Goal: Information Seeking & Learning: Learn about a topic

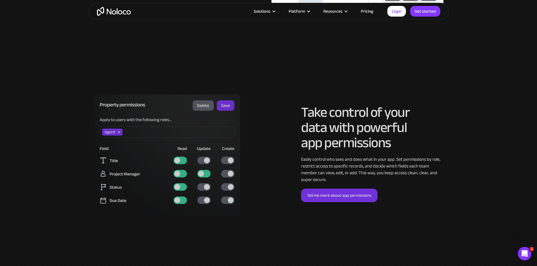
scroll to position [1239, 0]
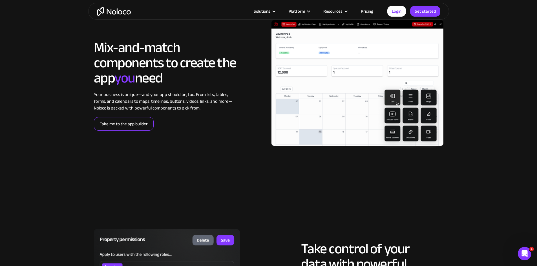
click at [134, 131] on link "Take me to the app builder" at bounding box center [124, 124] width 60 height 14
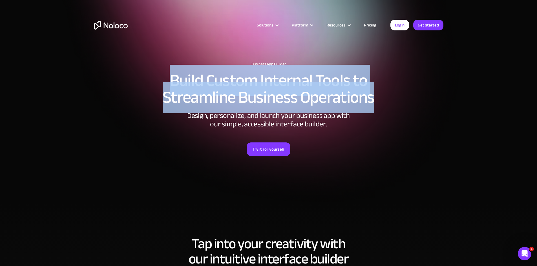
drag, startPoint x: 167, startPoint y: 77, endPoint x: 394, endPoint y: 99, distance: 228.3
click at [394, 99] on h2 "Build Custom Internal Tools to Streamline Business Operations" at bounding box center [268, 89] width 349 height 34
click at [390, 103] on h2 "Build Custom Internal Tools to Streamline Business Operations" at bounding box center [268, 89] width 349 height 34
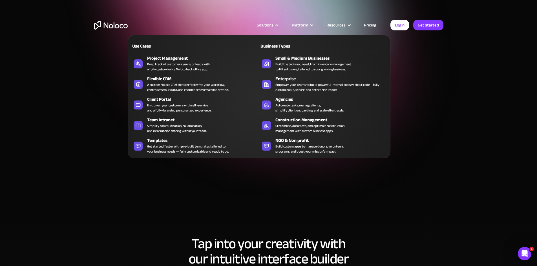
click at [268, 25] on div "Solutions" at bounding box center [265, 24] width 17 height 7
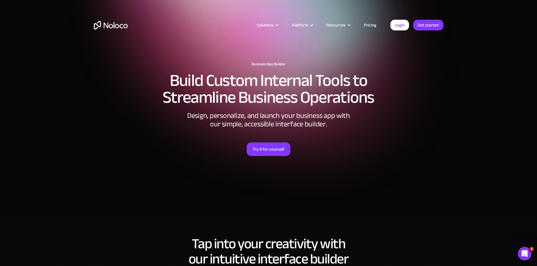
click at [268, 25] on div "Solutions" at bounding box center [265, 24] width 17 height 7
click at [447, 143] on div "Business App Builder Build Custom Internal Tools to Streamline Business Operati…" at bounding box center [268, 125] width 361 height 139
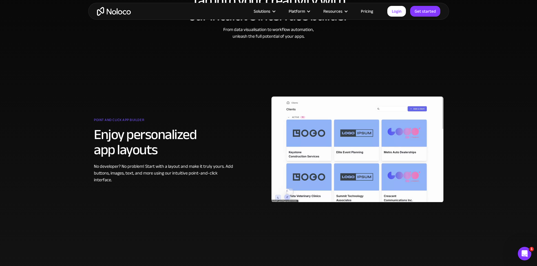
scroll to position [254, 0]
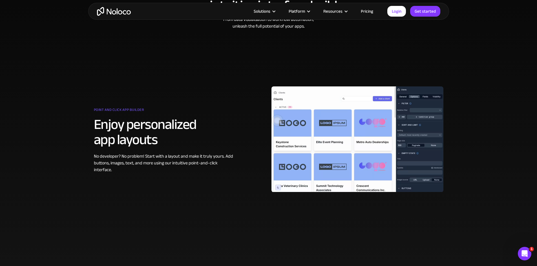
drag, startPoint x: 456, startPoint y: 135, endPoint x: 437, endPoint y: 165, distance: 35.4
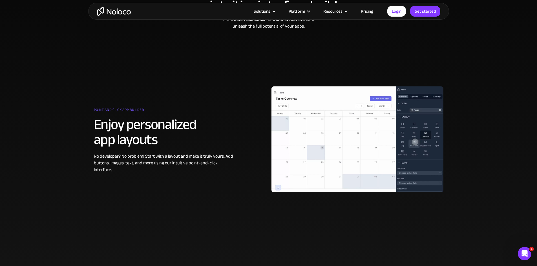
click at [453, 135] on section "Tap into your creativity with our intuitive interface builder From data visuali…" at bounding box center [268, 107] width 537 height 317
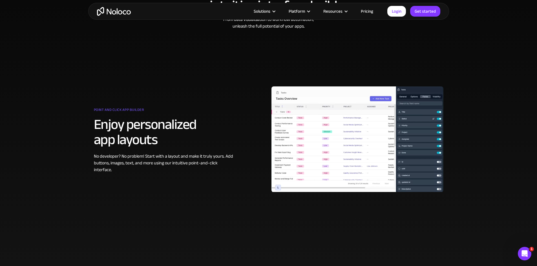
click at [202, 208] on div "Point and click app builder Enjoy personalized app layouts No developer? No pro…" at bounding box center [268, 139] width 355 height 163
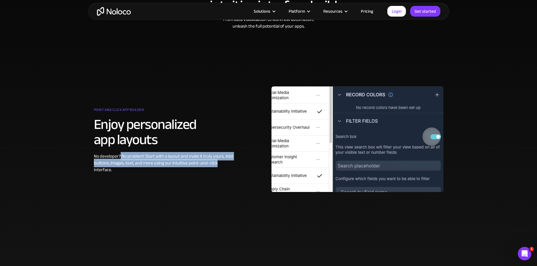
drag, startPoint x: 216, startPoint y: 167, endPoint x: 121, endPoint y: 160, distance: 96.1
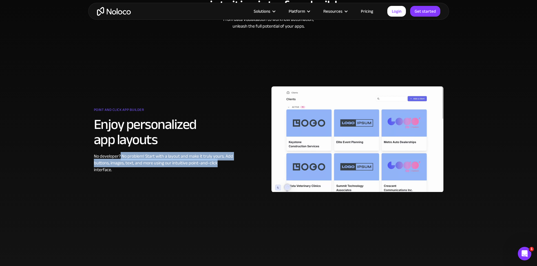
click at [121, 160] on div "No developer? No problem! Start with a layout and make it truly yours. Add butt…" at bounding box center [165, 163] width 142 height 20
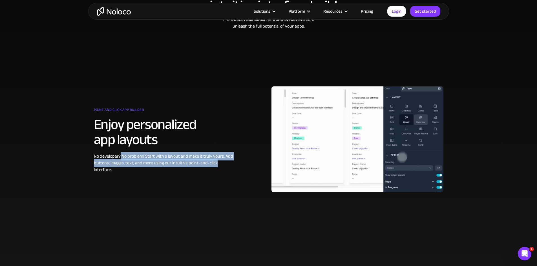
click at [216, 167] on div "No developer? No problem! Start with a layout and make it truly yours. Add butt…" at bounding box center [165, 163] width 142 height 20
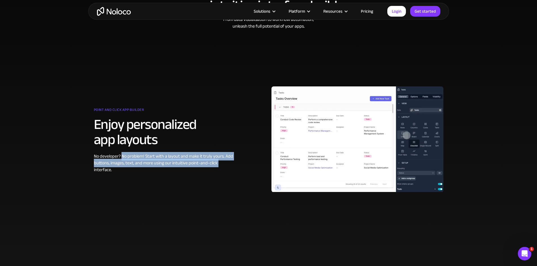
drag, startPoint x: 216, startPoint y: 167, endPoint x: 121, endPoint y: 161, distance: 95.1
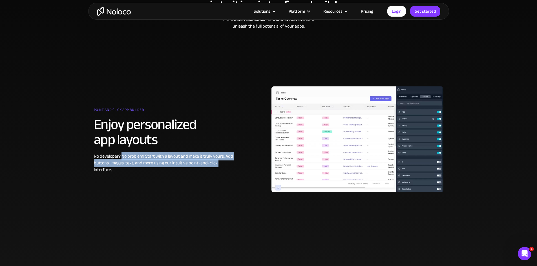
click at [121, 161] on div "No developer? No problem! Start with a layout and make it truly yours. Add butt…" at bounding box center [165, 163] width 142 height 20
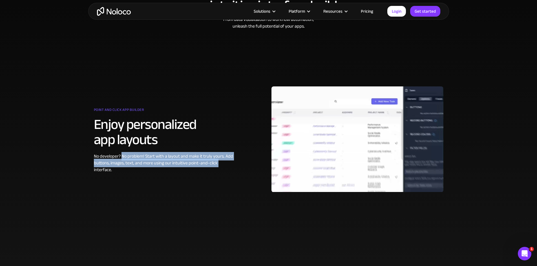
click at [121, 159] on div "No developer? No problem! Start with a layout and make it truly yours. Add butt…" at bounding box center [165, 163] width 142 height 20
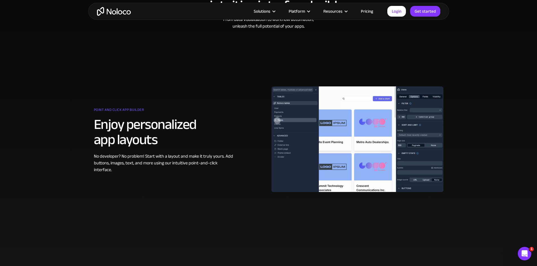
click at [261, 153] on div "Point and click app builder Enjoy personalized app layouts No developer? No pro…" at bounding box center [179, 140] width 177 height 68
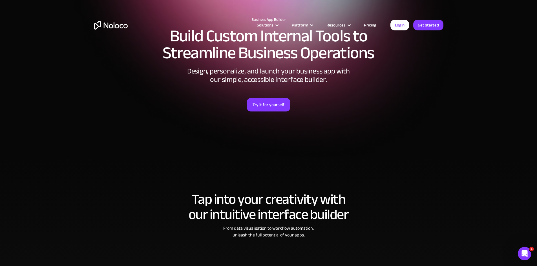
scroll to position [0, 0]
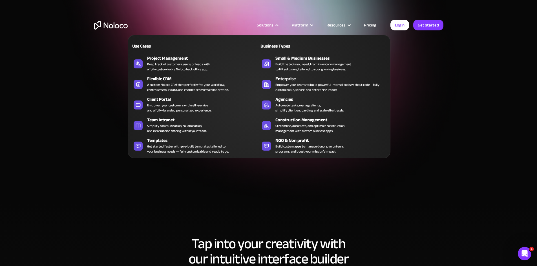
click at [279, 25] on div at bounding box center [277, 25] width 4 height 4
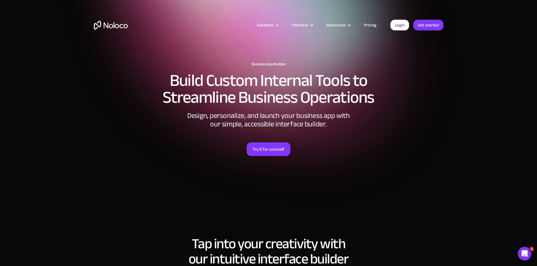
click at [272, 106] on h2 "Build Custom Internal Tools to Streamline Business Operations" at bounding box center [268, 89] width 349 height 34
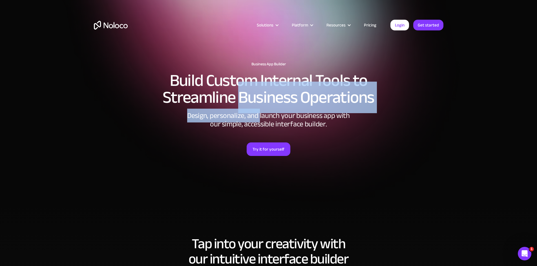
drag, startPoint x: 272, startPoint y: 108, endPoint x: 259, endPoint y: 110, distance: 13.4
click at [257, 109] on div "Business App Builder Build Custom Internal Tools to Streamline Business Operati…" at bounding box center [268, 125] width 361 height 139
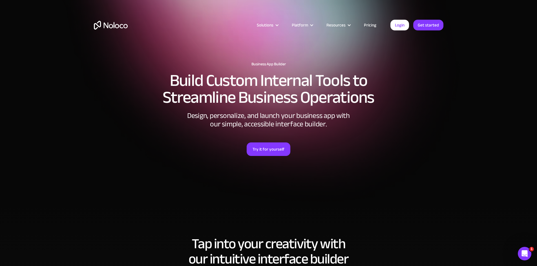
click at [281, 127] on div "Design, personalize, and launch your business app with our simple, accessible i…" at bounding box center [268, 120] width 169 height 17
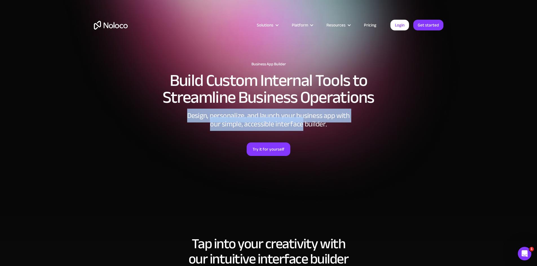
drag, startPoint x: 280, startPoint y: 127, endPoint x: 190, endPoint y: 116, distance: 91.1
click at [190, 116] on div "Design, personalize, and launch your business app with our simple, accessible i…" at bounding box center [268, 120] width 169 height 17
drag, startPoint x: 189, startPoint y: 115, endPoint x: 333, endPoint y: 129, distance: 144.3
click at [333, 129] on div "Business App Builder Build Custom Internal Tools to Streamline Business Operati…" at bounding box center [268, 125] width 361 height 139
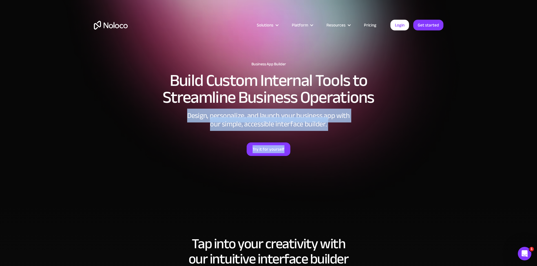
click at [333, 129] on div "Try it for yourself" at bounding box center [268, 142] width 349 height 28
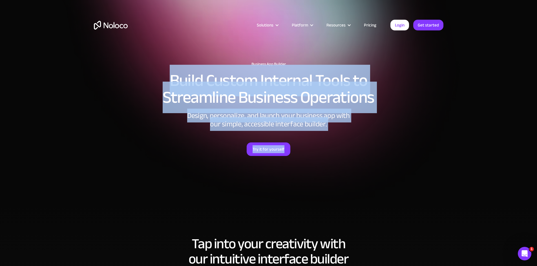
drag, startPoint x: 294, startPoint y: 153, endPoint x: 166, endPoint y: 77, distance: 148.3
click at [166, 77] on div "Business App Builder Build Custom Internal Tools to Streamline Business Operati…" at bounding box center [268, 125] width 361 height 139
click at [167, 70] on div "Business App Builder Build Custom Internal Tools to Streamline Business Operati…" at bounding box center [268, 125] width 361 height 139
drag, startPoint x: 165, startPoint y: 68, endPoint x: 300, endPoint y: 158, distance: 162.2
click at [300, 158] on div "Business App Builder Build Custom Internal Tools to Streamline Business Operati…" at bounding box center [268, 125] width 361 height 139
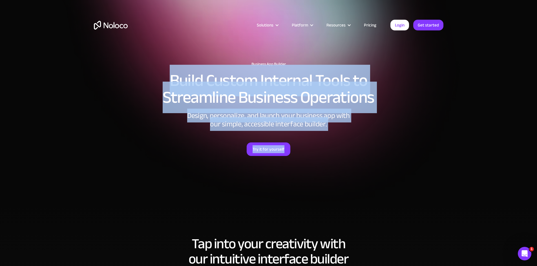
click at [300, 158] on div at bounding box center [268, 167] width 349 height 23
drag, startPoint x: 302, startPoint y: 157, endPoint x: 168, endPoint y: 75, distance: 157.1
click at [168, 75] on div "Business App Builder Build Custom Internal Tools to Streamline Business Operati…" at bounding box center [268, 125] width 361 height 139
click at [167, 75] on h2 "Build Custom Internal Tools to Streamline Business Operations" at bounding box center [268, 89] width 349 height 34
click at [297, 147] on div "Try it for yourself" at bounding box center [268, 142] width 349 height 28
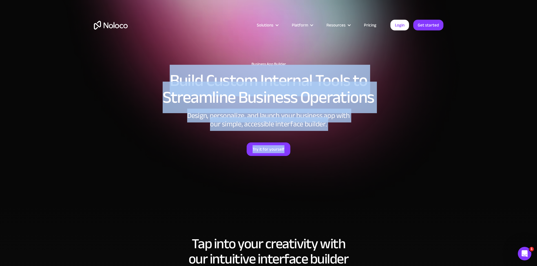
drag, startPoint x: 299, startPoint y: 155, endPoint x: 169, endPoint y: 79, distance: 150.5
click at [169, 79] on div "Business App Builder Build Custom Internal Tools to Streamline Business Operati…" at bounding box center [268, 125] width 361 height 139
click at [165, 75] on h2 "Build Custom Internal Tools to Streamline Business Operations" at bounding box center [268, 89] width 349 height 34
drag, startPoint x: 165, startPoint y: 75, endPoint x: 301, endPoint y: 160, distance: 159.7
click at [301, 160] on div "Business App Builder Build Custom Internal Tools to Streamline Business Operati…" at bounding box center [268, 125] width 361 height 139
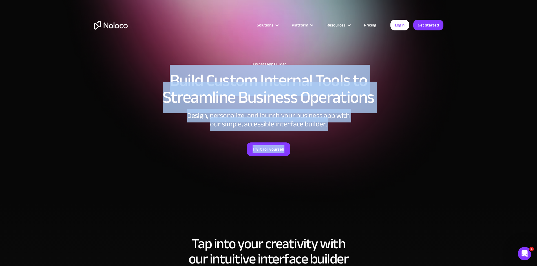
click at [301, 157] on div at bounding box center [268, 167] width 349 height 23
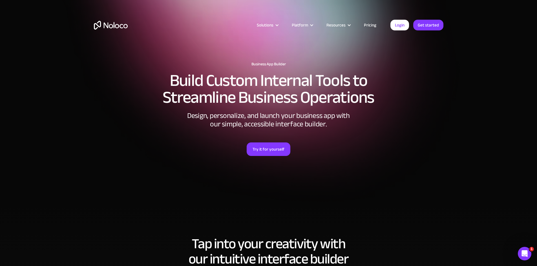
click at [303, 155] on div "Try it for yourself" at bounding box center [268, 142] width 349 height 28
drag, startPoint x: 287, startPoint y: 65, endPoint x: 251, endPoint y: 63, distance: 36.6
click at [251, 63] on h1 "Business App Builder" at bounding box center [268, 64] width 349 height 5
click at [248, 59] on div "Business App Builder Build Custom Internal Tools to Streamline Business Operati…" at bounding box center [268, 125] width 361 height 139
click at [255, 52] on div "Solutions Use Cases Business Types Project Management Keep track of customers, …" at bounding box center [268, 26] width 537 height 53
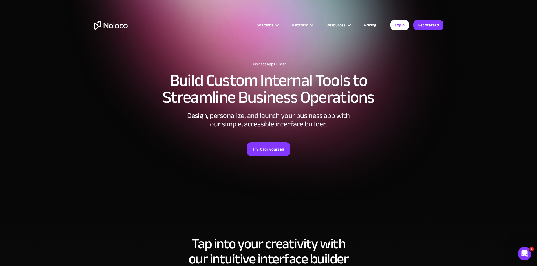
click at [245, 61] on div "Business App Builder Build Custom Internal Tools to Streamline Business Operati…" at bounding box center [268, 125] width 361 height 139
click at [259, 54] on section "Business App Builder Build Custom Internal Tools to Streamline Business Operati…" at bounding box center [268, 101] width 537 height 203
click at [246, 63] on h1 "Business App Builder" at bounding box center [268, 64] width 349 height 5
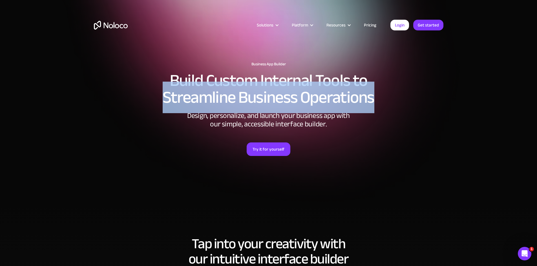
drag, startPoint x: 165, startPoint y: 84, endPoint x: 375, endPoint y: 93, distance: 210.0
click at [375, 93] on h2 "Build Custom Internal Tools to Streamline Business Operations" at bounding box center [268, 89] width 349 height 34
click at [378, 97] on h2 "Build Custom Internal Tools to Streamline Business Operations" at bounding box center [268, 89] width 349 height 34
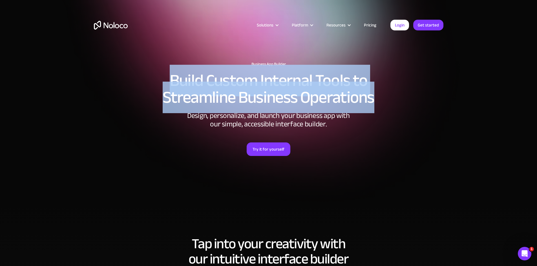
drag, startPoint x: 376, startPoint y: 102, endPoint x: 168, endPoint y: 77, distance: 209.4
click at [168, 77] on h2 "Build Custom Internal Tools to Streamline Business Operations" at bounding box center [268, 89] width 349 height 34
click at [167, 75] on h2 "Build Custom Internal Tools to Streamline Business Operations" at bounding box center [268, 89] width 349 height 34
drag, startPoint x: 167, startPoint y: 75, endPoint x: 360, endPoint y: 98, distance: 194.5
click at [360, 98] on h2 "Build Custom Internal Tools to Streamline Business Operations" at bounding box center [268, 89] width 349 height 34
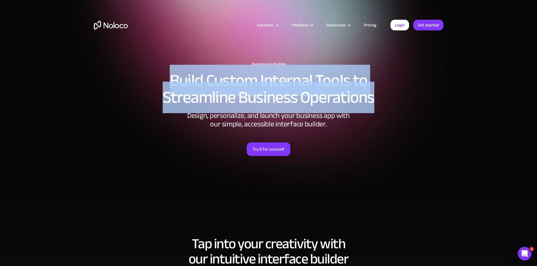
click at [379, 99] on h2 "Build Custom Internal Tools to Streamline Business Operations" at bounding box center [268, 89] width 349 height 34
drag, startPoint x: 381, startPoint y: 101, endPoint x: 165, endPoint y: 75, distance: 217.3
click at [165, 75] on h2 "Build Custom Internal Tools to Streamline Business Operations" at bounding box center [268, 89] width 349 height 34
click at [164, 73] on h2 "Build Custom Internal Tools to Streamline Business Operations" at bounding box center [268, 89] width 349 height 34
drag, startPoint x: 164, startPoint y: 73, endPoint x: 374, endPoint y: 101, distance: 212.2
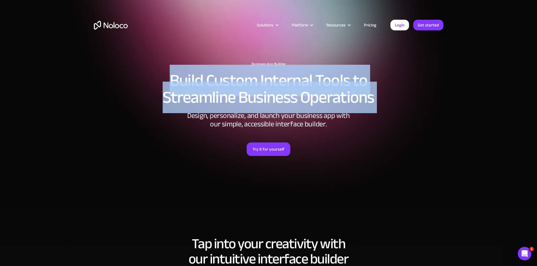
click at [374, 101] on h2 "Build Custom Internal Tools to Streamline Business Operations" at bounding box center [268, 89] width 349 height 34
click at [385, 105] on h2 "Build Custom Internal Tools to Streamline Business Operations" at bounding box center [268, 89] width 349 height 34
drag, startPoint x: 385, startPoint y: 103, endPoint x: 168, endPoint y: 78, distance: 218.9
click at [168, 78] on h2 "Build Custom Internal Tools to Streamline Business Operations" at bounding box center [268, 89] width 349 height 34
click at [165, 74] on h2 "Build Custom Internal Tools to Streamline Business Operations" at bounding box center [268, 89] width 349 height 34
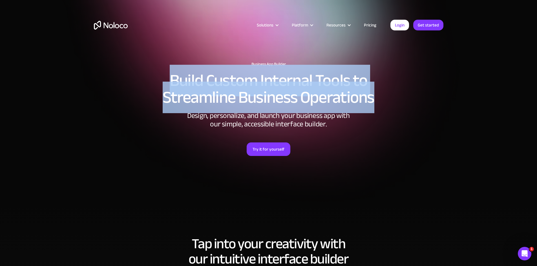
drag, startPoint x: 165, startPoint y: 74, endPoint x: 394, endPoint y: 96, distance: 230.1
click at [394, 96] on h2 "Build Custom Internal Tools to Streamline Business Operations" at bounding box center [268, 89] width 349 height 34
click at [386, 95] on h2 "Build Custom Internal Tools to Streamline Business Operations" at bounding box center [268, 89] width 349 height 34
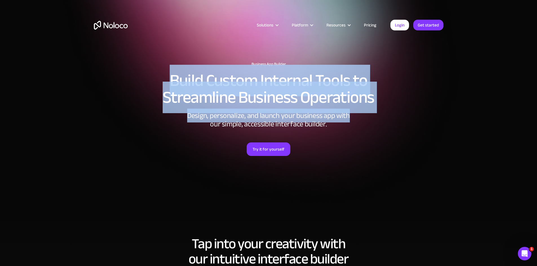
drag, startPoint x: 381, startPoint y: 106, endPoint x: 166, endPoint y: 76, distance: 217.7
click at [166, 76] on div "Business App Builder Build Custom Internal Tools to Streamline Business Operati…" at bounding box center [268, 125] width 361 height 139
click at [166, 75] on h2 "Build Custom Internal Tools to Streamline Business Operations" at bounding box center [268, 89] width 349 height 34
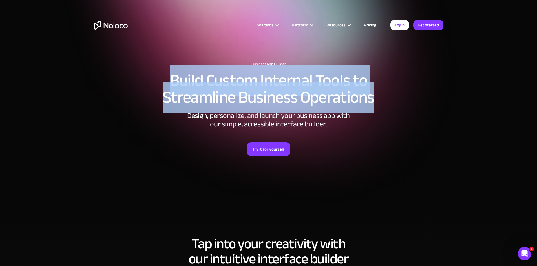
drag, startPoint x: 158, startPoint y: 75, endPoint x: 387, endPoint y: 101, distance: 229.9
click at [387, 101] on h2 "Build Custom Internal Tools to Streamline Business Operations" at bounding box center [268, 89] width 349 height 34
click at [371, 73] on h2 "Build Custom Internal Tools to Streamline Business Operations" at bounding box center [268, 89] width 349 height 34
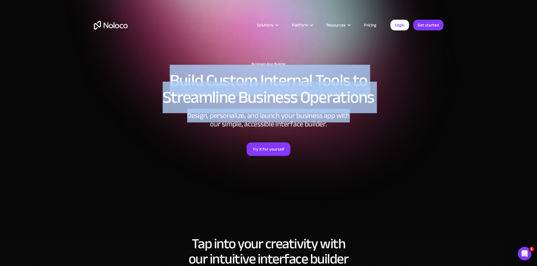
drag, startPoint x: 392, startPoint y: 114, endPoint x: 166, endPoint y: 68, distance: 231.0
click at [166, 68] on div "Business App Builder Build Custom Internal Tools to Streamline Business Operati…" at bounding box center [268, 125] width 361 height 139
click at [165, 73] on h2 "Build Custom Internal Tools to Streamline Business Operations" at bounding box center [268, 89] width 349 height 34
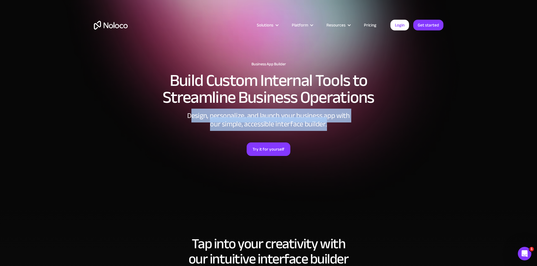
drag, startPoint x: 326, startPoint y: 127, endPoint x: 192, endPoint y: 118, distance: 133.5
click at [192, 118] on div "Design, personalize, and launch your business app with our simple, accessible i…" at bounding box center [268, 120] width 169 height 17
click at [192, 115] on div "Design, personalize, and launch your business app with our simple, accessible i…" at bounding box center [268, 120] width 169 height 17
drag, startPoint x: 192, startPoint y: 115, endPoint x: 303, endPoint y: 123, distance: 110.7
click at [303, 123] on div "Design, personalize, and launch your business app with our simple, accessible i…" at bounding box center [268, 120] width 169 height 17
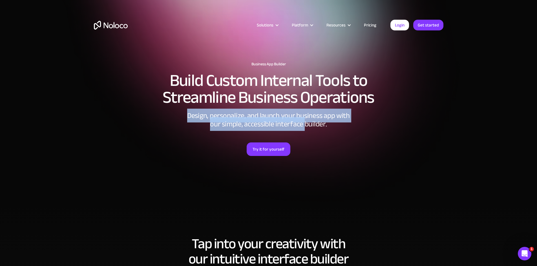
click at [303, 123] on div "Design, personalize, and launch your business app with our simple, accessible i…" at bounding box center [268, 120] width 169 height 17
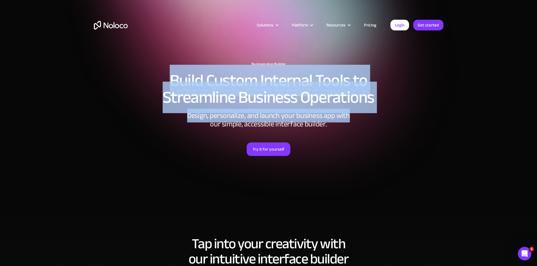
drag, startPoint x: 165, startPoint y: 77, endPoint x: 384, endPoint y: 110, distance: 221.4
click at [384, 111] on div "Business App Builder Build Custom Internal Tools to Streamline Business Operati…" at bounding box center [268, 125] width 361 height 139
click at [384, 104] on h2 "Build Custom Internal Tools to Streamline Business Operations" at bounding box center [268, 89] width 349 height 34
drag, startPoint x: 341, startPoint y: 127, endPoint x: 163, endPoint y: 76, distance: 186.1
click at [163, 76] on div "Business App Builder Build Custom Internal Tools to Streamline Business Operati…" at bounding box center [268, 125] width 361 height 139
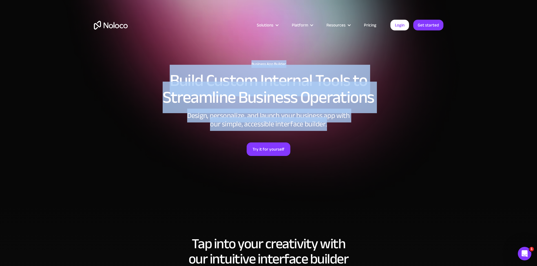
drag, startPoint x: 159, startPoint y: 66, endPoint x: 333, endPoint y: 126, distance: 184.0
click at [333, 126] on div "Business App Builder Build Custom Internal Tools to Streamline Business Operati…" at bounding box center [268, 125] width 361 height 139
click at [179, 61] on div "Business App Builder Build Custom Internal Tools to Streamline Business Operati…" at bounding box center [268, 125] width 361 height 139
drag, startPoint x: 160, startPoint y: 55, endPoint x: 344, endPoint y: 124, distance: 196.7
click at [344, 124] on section "Business App Builder Build Custom Internal Tools to Streamline Business Operati…" at bounding box center [268, 101] width 537 height 203
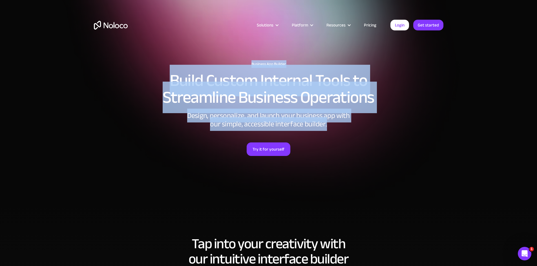
click at [345, 127] on div "Design, personalize, and launch your business app with our simple, accessible i…" at bounding box center [268, 120] width 169 height 17
drag, startPoint x: 344, startPoint y: 131, endPoint x: 154, endPoint y: 54, distance: 205.1
click at [154, 54] on section "Business App Builder Build Custom Internal Tools to Streamline Business Operati…" at bounding box center [268, 101] width 537 height 203
drag, startPoint x: 152, startPoint y: 51, endPoint x: 345, endPoint y: 125, distance: 206.9
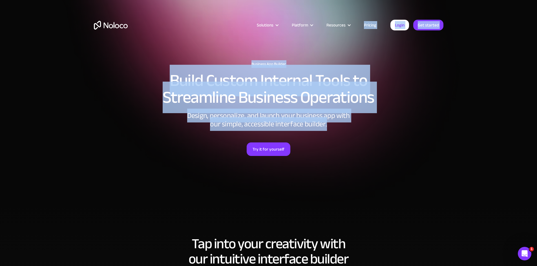
drag, startPoint x: 349, startPoint y: 129, endPoint x: 159, endPoint y: 60, distance: 202.7
click at [159, 60] on div "Business App Builder Build Custom Internal Tools to Streamline Business Operati…" at bounding box center [268, 125] width 361 height 139
click at [154, 57] on div "Business App Builder Build Custom Internal Tools to Streamline Business Operati…" at bounding box center [268, 125] width 361 height 139
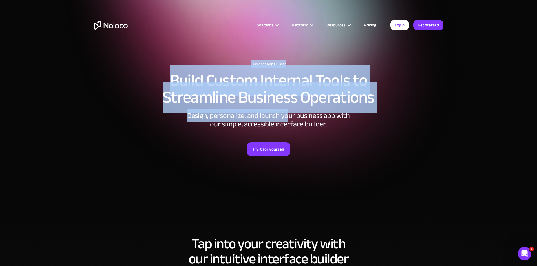
drag, startPoint x: 154, startPoint y: 57, endPoint x: 286, endPoint y: 114, distance: 144.0
click at [286, 114] on div "Business App Builder Build Custom Internal Tools to Streamline Business Operati…" at bounding box center [268, 125] width 361 height 139
click at [318, 126] on div "Design, personalize, and launch your business app with our simple, accessible i…" at bounding box center [268, 120] width 169 height 17
drag, startPoint x: 351, startPoint y: 116, endPoint x: 167, endPoint y: 78, distance: 188.3
click at [167, 78] on div "Business App Builder Build Custom Internal Tools to Streamline Business Operati…" at bounding box center [268, 125] width 361 height 139
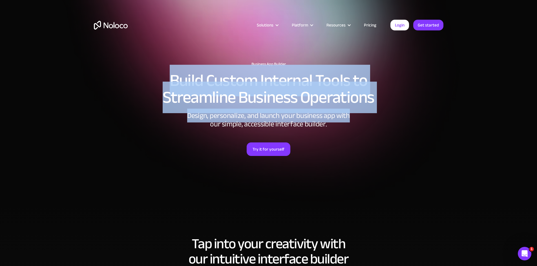
click at [164, 72] on div "Business App Builder Build Custom Internal Tools to Streamline Business Operati…" at bounding box center [268, 125] width 361 height 139
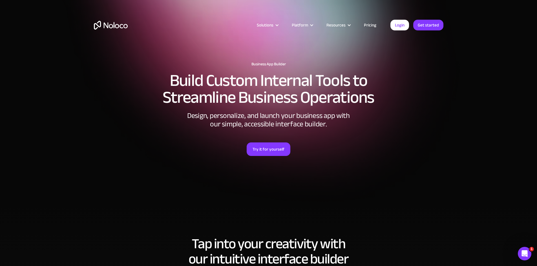
click at [215, 117] on div "Design, personalize, and launch your business app with our simple, accessible i…" at bounding box center [268, 120] width 169 height 17
click at [122, 90] on h2 "Build Custom Internal Tools to Streamline Business Operations" at bounding box center [268, 89] width 349 height 34
drag, startPoint x: 88, startPoint y: 23, endPoint x: 134, endPoint y: 29, distance: 45.8
click at [134, 29] on div "Solutions Use Cases Business Types Project Management Keep track of customers, …" at bounding box center [268, 30] width 361 height 33
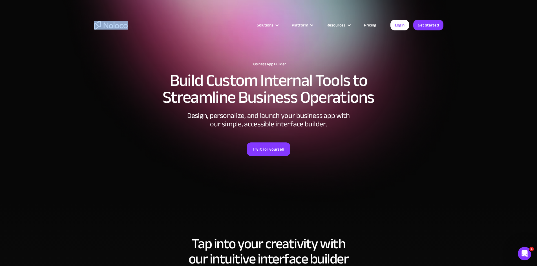
drag, startPoint x: 134, startPoint y: 29, endPoint x: 93, endPoint y: 29, distance: 40.3
click at [93, 29] on div "Solutions Use Cases Business Types Project Management Keep track of customers, …" at bounding box center [268, 30] width 361 height 33
click at [83, 21] on div "Solutions Use Cases Business Types Project Management Keep track of customers, …" at bounding box center [268, 26] width 537 height 53
drag, startPoint x: 77, startPoint y: 9, endPoint x: 128, endPoint y: 26, distance: 52.9
click at [128, 26] on div "Solutions Use Cases Business Types Project Management Keep track of customers, …" at bounding box center [268, 26] width 537 height 53
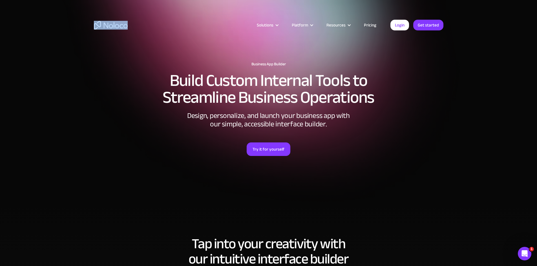
click at [133, 26] on article "Solutions Use Cases Business Types Project Management Keep track of customers, …" at bounding box center [259, 24] width 263 height 7
drag, startPoint x: 134, startPoint y: 30, endPoint x: 113, endPoint y: 25, distance: 21.2
click at [113, 25] on div "Solutions Use Cases Business Types Project Management Keep track of customers, …" at bounding box center [268, 30] width 361 height 33
click at [113, 25] on img "home" at bounding box center [111, 25] width 34 height 9
